Goal: Information Seeking & Learning: Learn about a topic

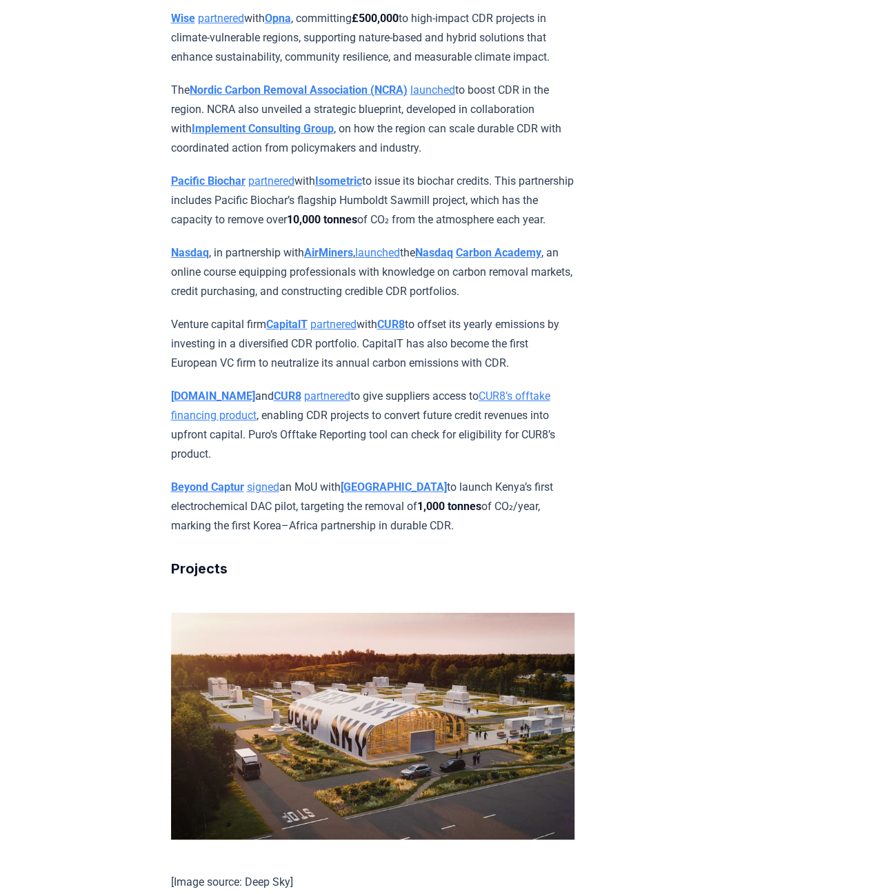
scroll to position [7550, 0]
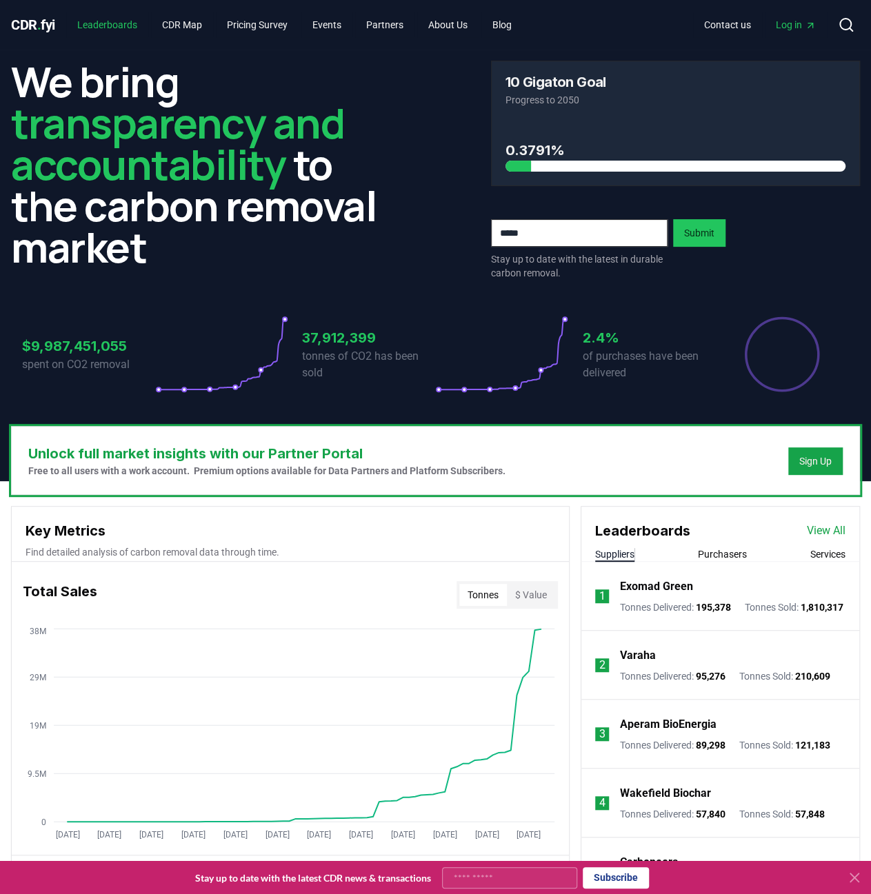
click at [121, 24] on link "Leaderboards" at bounding box center [107, 24] width 82 height 25
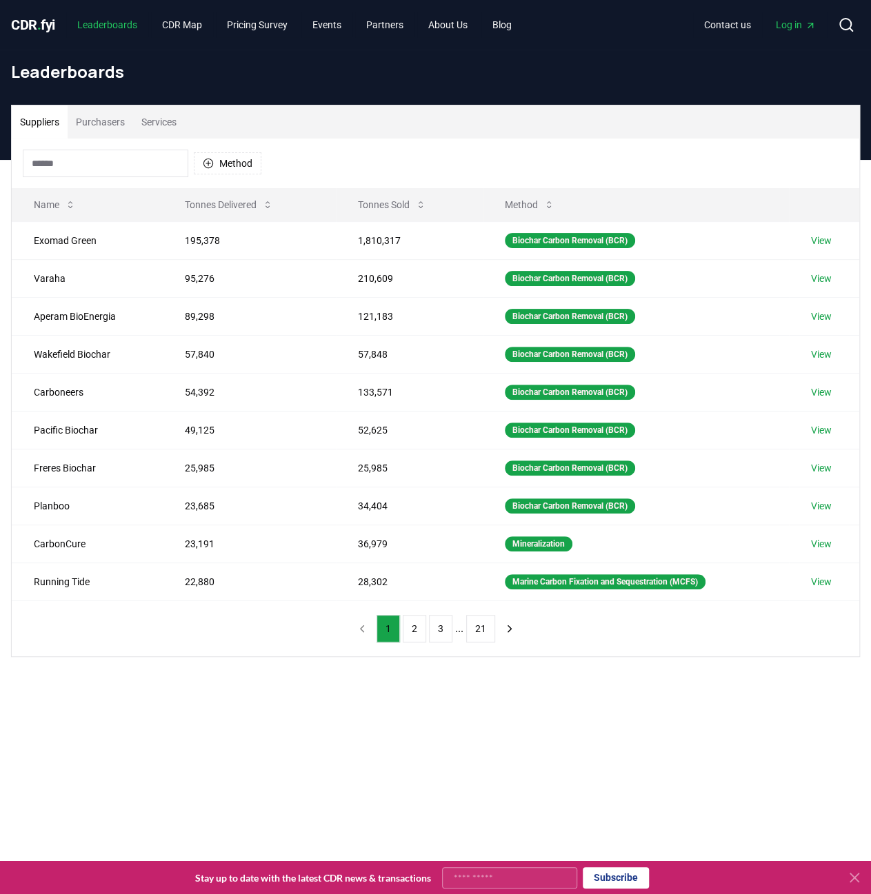
click at [121, 24] on link "Leaderboards" at bounding box center [107, 24] width 82 height 25
click at [827, 310] on link "View" at bounding box center [821, 317] width 21 height 14
click at [830, 354] on link "View" at bounding box center [821, 354] width 21 height 14
click at [831, 423] on link "View" at bounding box center [821, 430] width 21 height 14
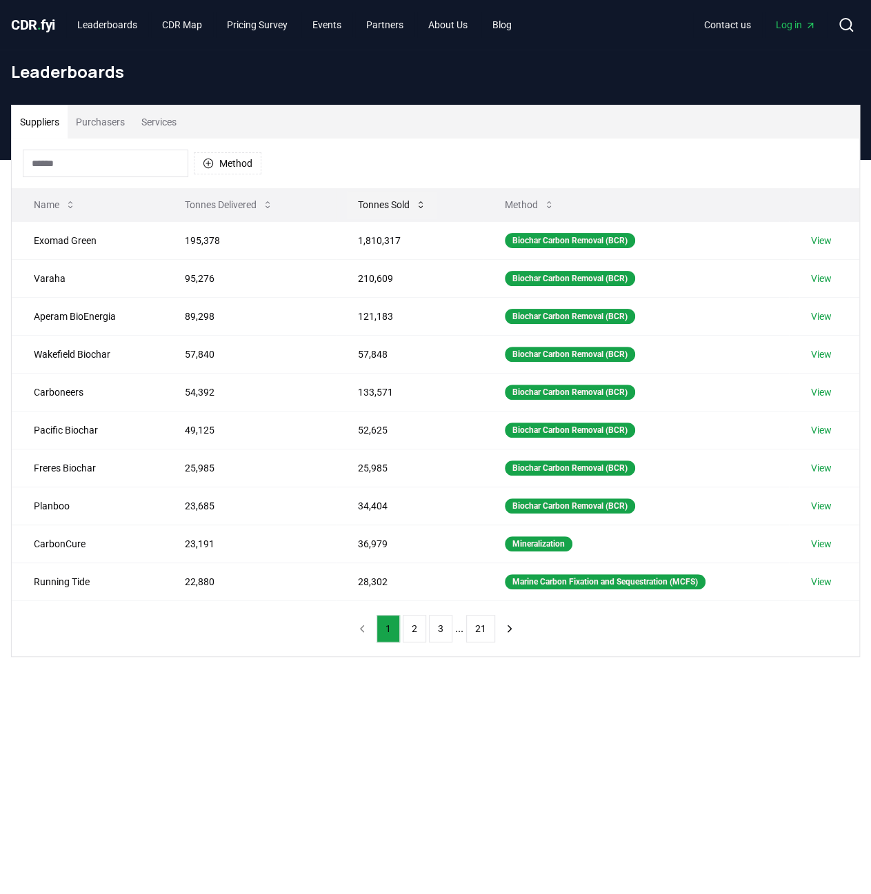
click at [379, 214] on button "Tonnes Sold" at bounding box center [392, 205] width 90 height 28
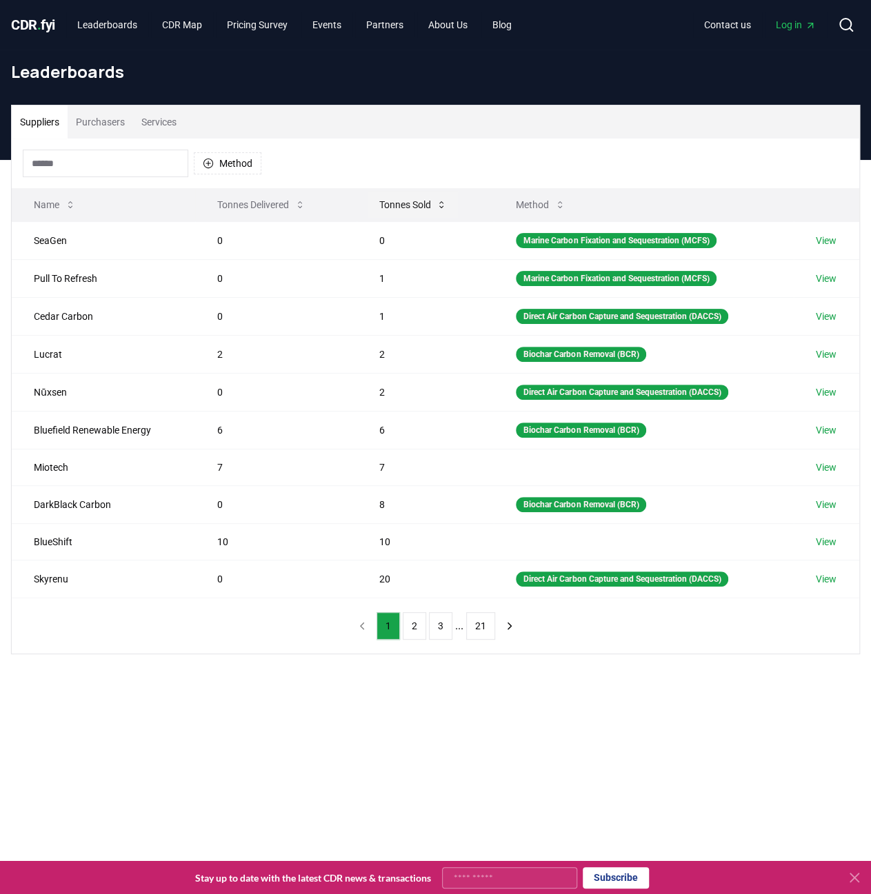
click at [379, 214] on button "Tonnes Sold" at bounding box center [412, 205] width 90 height 28
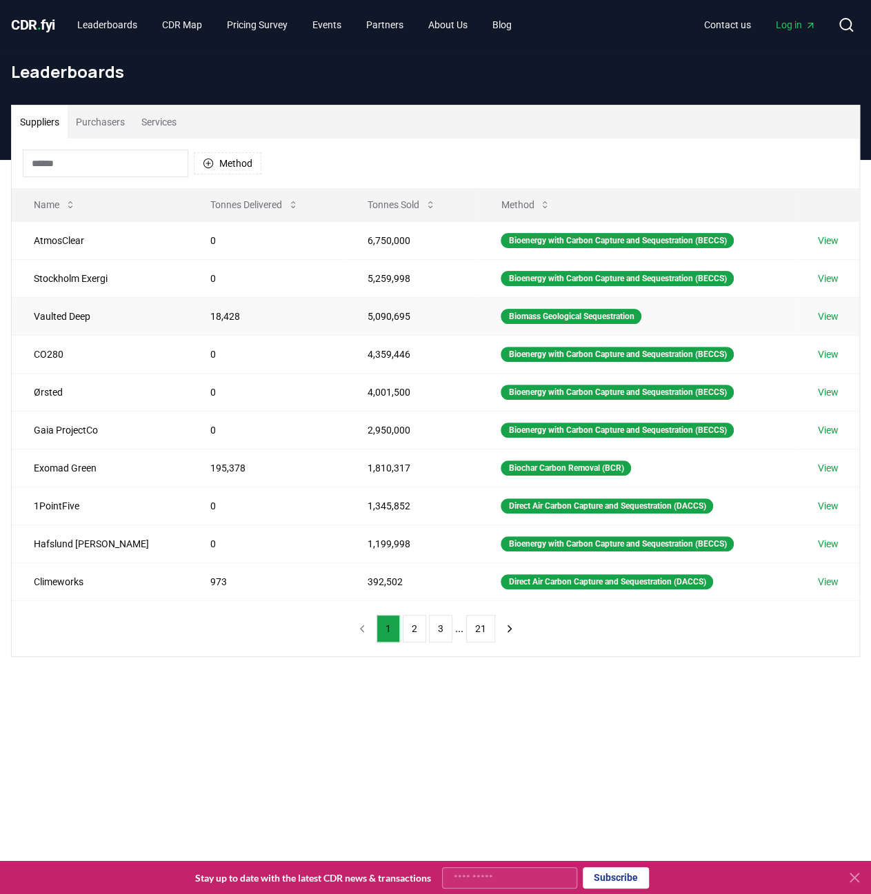
click at [825, 316] on link "View" at bounding box center [827, 317] width 21 height 14
click at [826, 427] on link "View" at bounding box center [827, 430] width 21 height 14
click at [830, 580] on link "View" at bounding box center [827, 582] width 21 height 14
click at [419, 621] on button "2" at bounding box center [414, 629] width 23 height 28
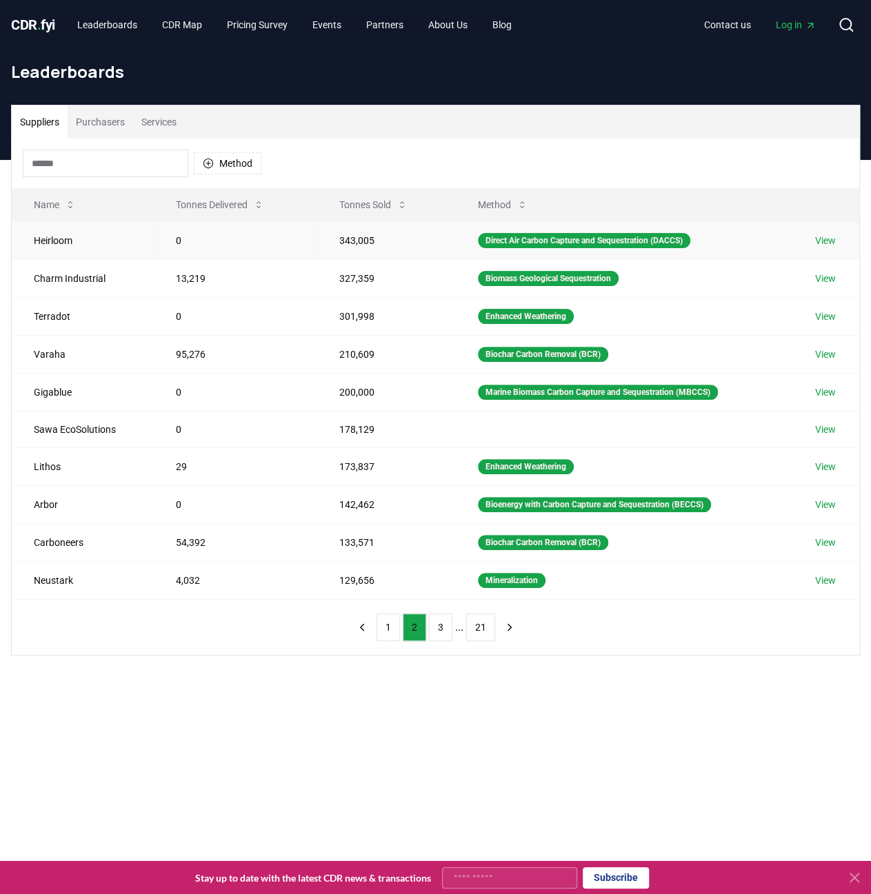
click at [822, 237] on link "View" at bounding box center [825, 241] width 21 height 14
click at [825, 351] on link "View" at bounding box center [825, 354] width 21 height 14
click at [833, 424] on link "View" at bounding box center [825, 430] width 21 height 14
click at [827, 460] on link "View" at bounding box center [825, 467] width 21 height 14
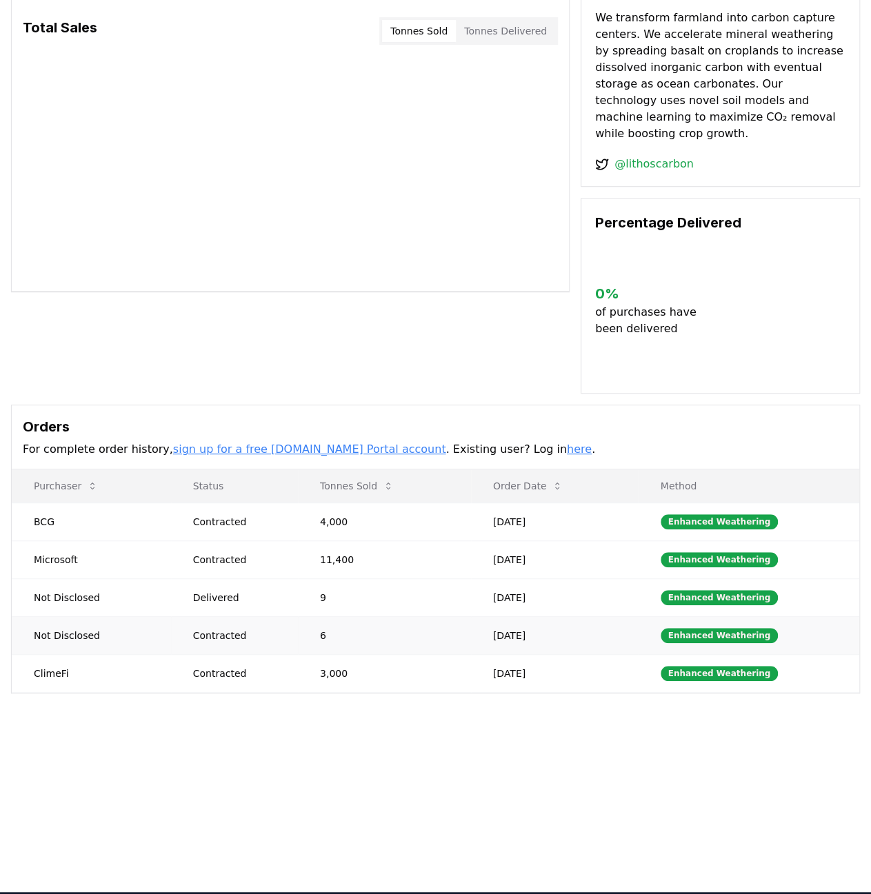
scroll to position [138, 0]
